Goal: Information Seeking & Learning: Learn about a topic

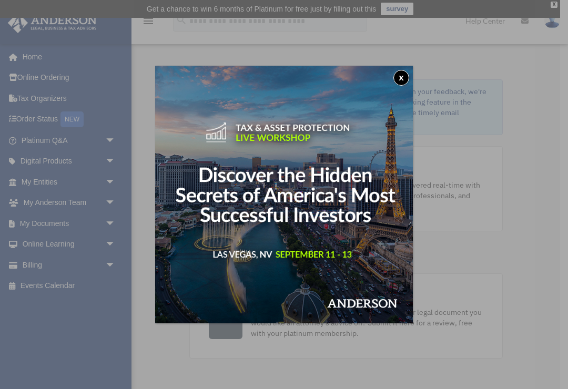
click at [541, 197] on div "x" at bounding box center [284, 194] width 568 height 389
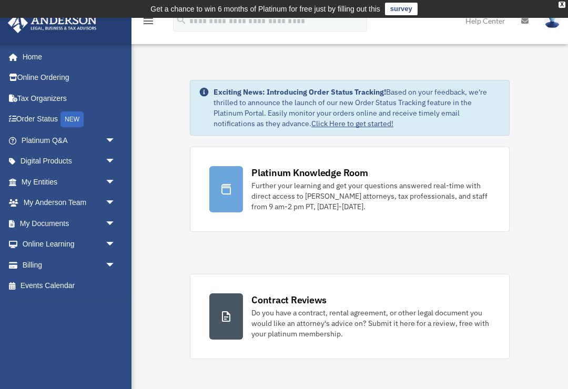
click at [109, 245] on span "arrow_drop_down" at bounding box center [115, 245] width 21 height 22
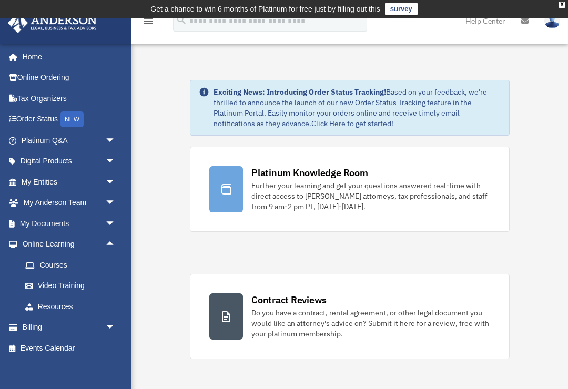
click at [112, 224] on span "arrow_drop_down" at bounding box center [115, 224] width 21 height 22
click at [113, 182] on span "arrow_drop_down" at bounding box center [115, 182] width 21 height 22
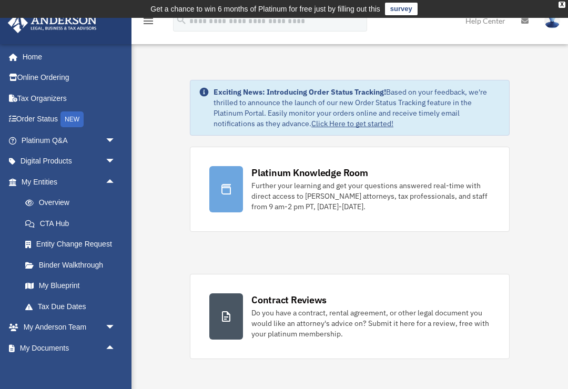
click at [113, 140] on span "arrow_drop_down" at bounding box center [115, 141] width 21 height 22
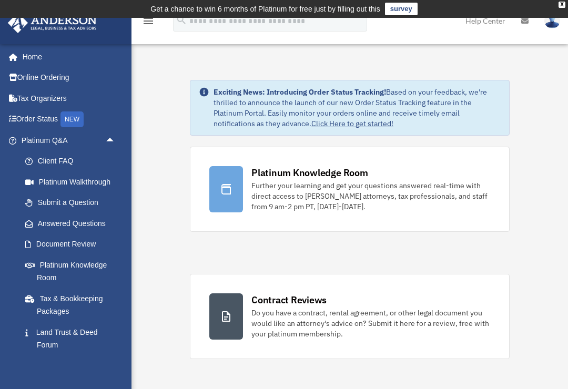
click at [112, 140] on span "arrow_drop_up" at bounding box center [115, 141] width 21 height 22
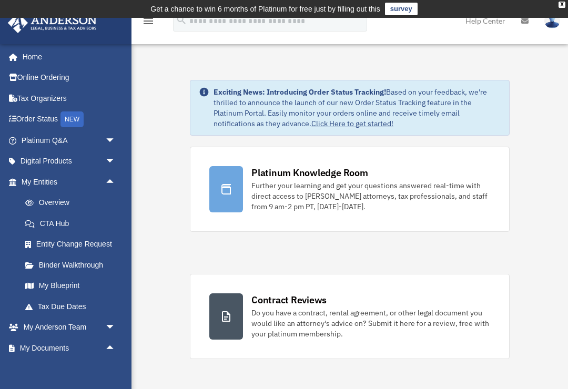
click at [113, 179] on span "arrow_drop_up" at bounding box center [115, 182] width 21 height 22
click at [114, 205] on span "arrow_drop_down" at bounding box center [115, 203] width 21 height 22
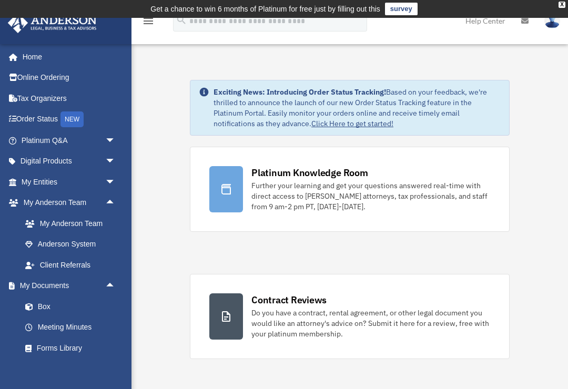
click at [109, 284] on span "arrow_drop_up" at bounding box center [115, 287] width 21 height 22
click at [109, 287] on span "arrow_drop_down" at bounding box center [115, 287] width 21 height 22
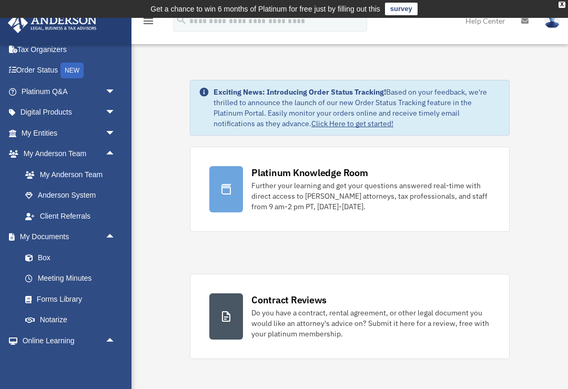
scroll to position [50, 0]
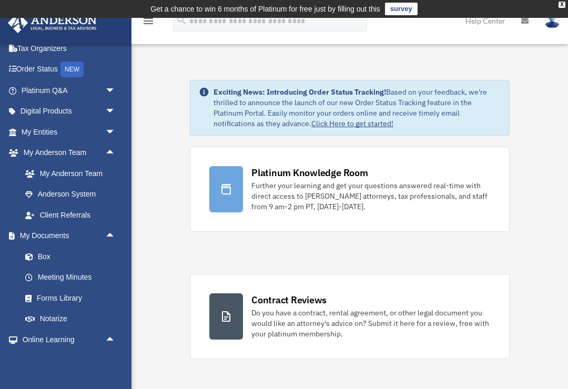
click at [337, 194] on div "Further your learning and get your questions answered real-time with direct acc…" at bounding box center [370, 196] width 239 height 32
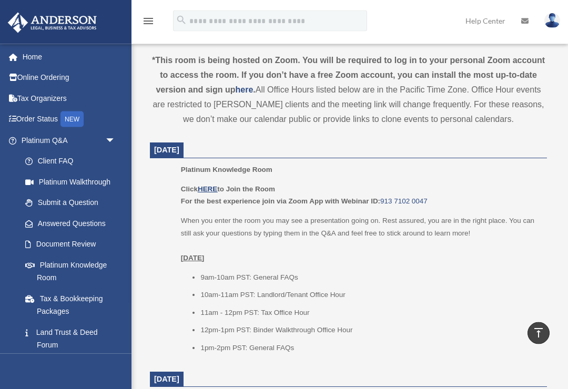
scroll to position [384, 0]
click at [211, 188] on u "HERE" at bounding box center [207, 189] width 19 height 8
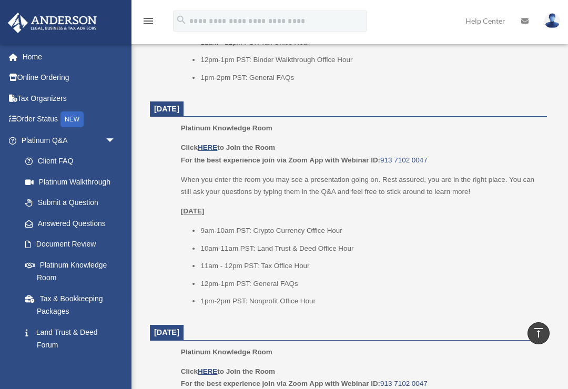
click at [407, 158] on link "913 7102 0047" at bounding box center [403, 160] width 47 height 8
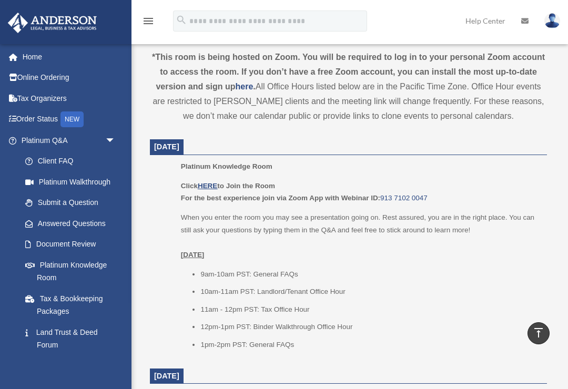
scroll to position [388, 0]
click at [209, 184] on u "HERE" at bounding box center [207, 185] width 19 height 8
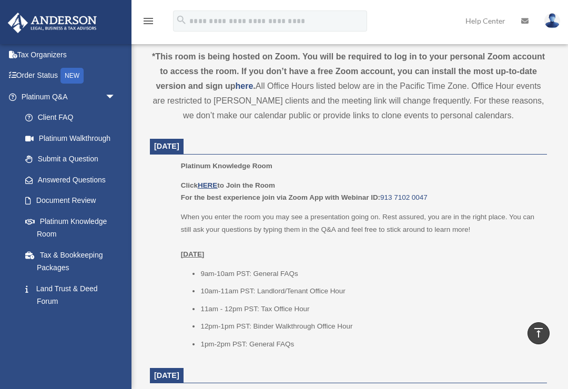
scroll to position [658, 0]
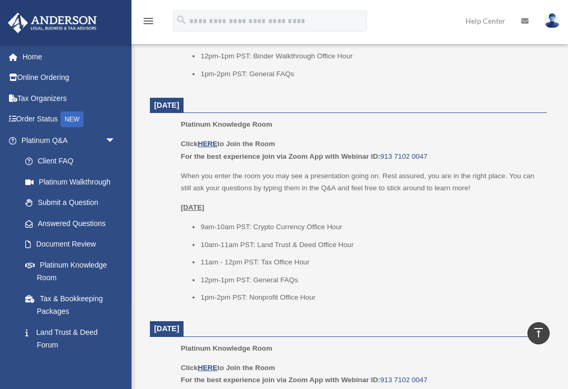
click at [217, 140] on u "HERE" at bounding box center [207, 144] width 19 height 8
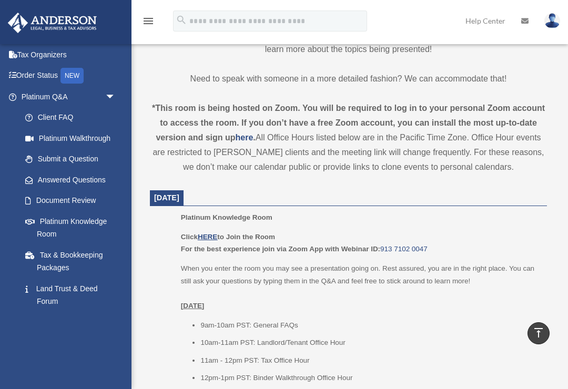
scroll to position [589, 0]
